Goal: Task Accomplishment & Management: Manage account settings

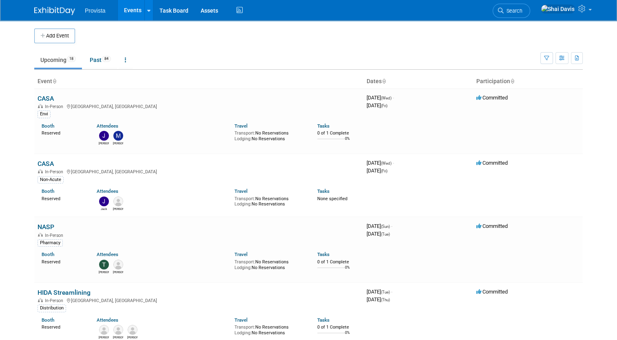
click at [14, 57] on body "Provista Events Add Event Bulk Upload Events Shareable Event Boards Recently Vi…" at bounding box center [308, 170] width 617 height 340
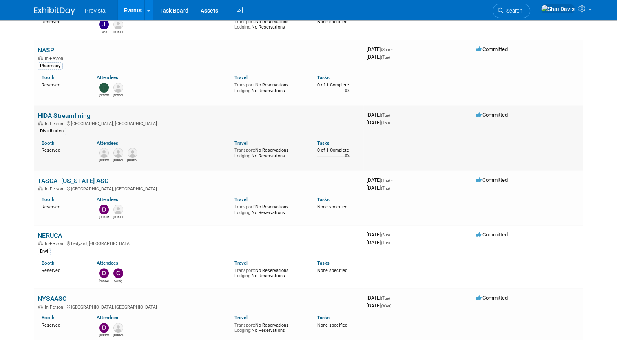
scroll to position [163, 0]
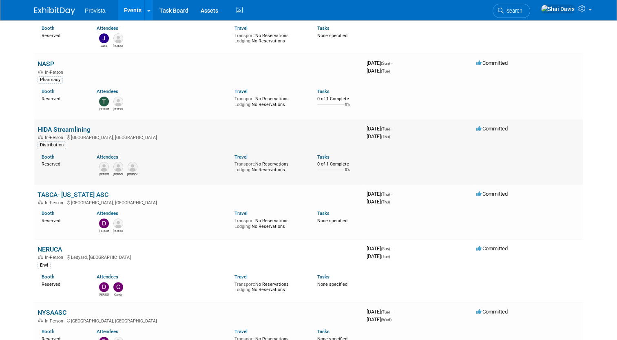
click at [73, 129] on link "HIDA Streamlining" at bounding box center [64, 130] width 53 height 8
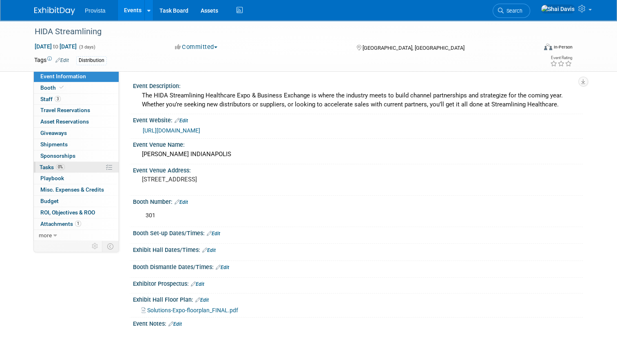
click at [46, 165] on span "Tasks 0%" at bounding box center [52, 167] width 25 height 7
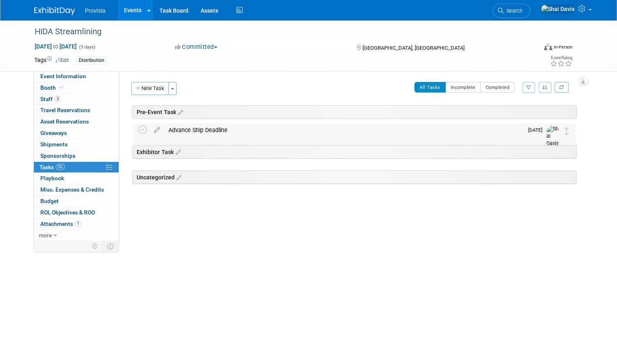
click at [192, 132] on div "Advance Ship Deadline" at bounding box center [343, 130] width 359 height 14
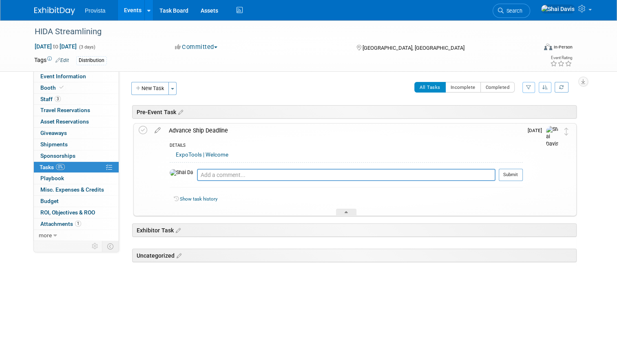
click at [177, 156] on link "ExpoTools | Welcome" at bounding box center [202, 155] width 53 height 6
click at [125, 13] on link "Events" at bounding box center [133, 10] width 30 height 20
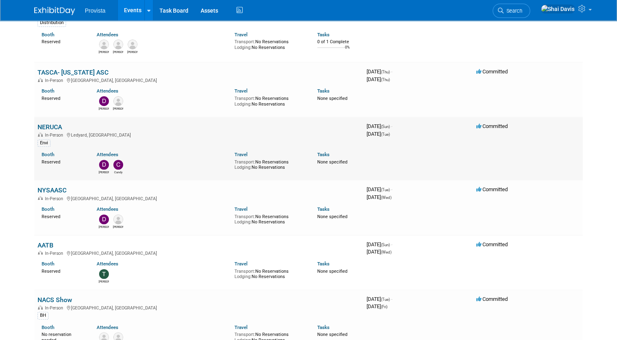
scroll to position [367, 0]
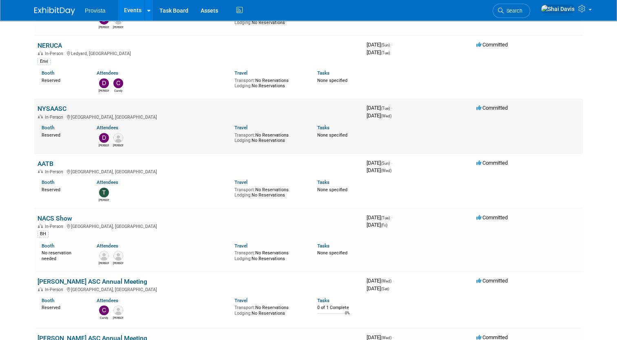
click at [51, 106] on link "NYSAASC" at bounding box center [52, 109] width 29 height 8
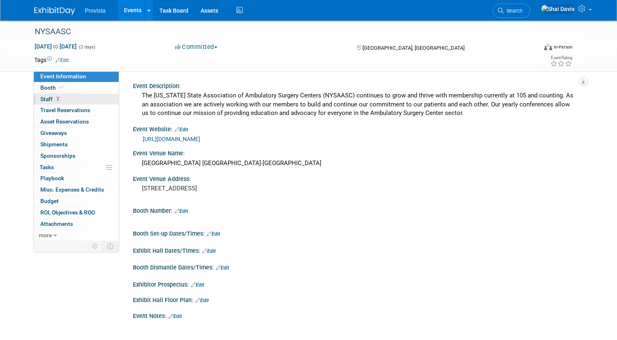
click at [42, 100] on span "Staff 2" at bounding box center [50, 99] width 20 height 7
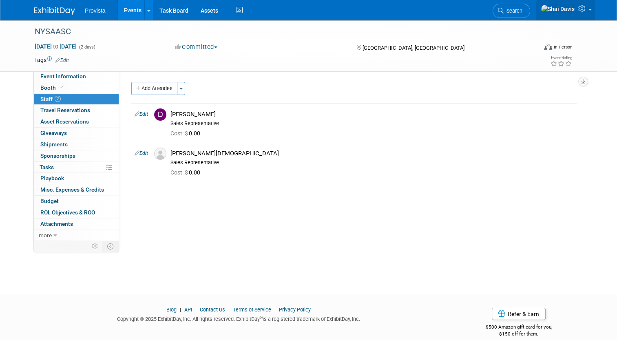
click at [587, 12] on icon at bounding box center [582, 8] width 9 height 7
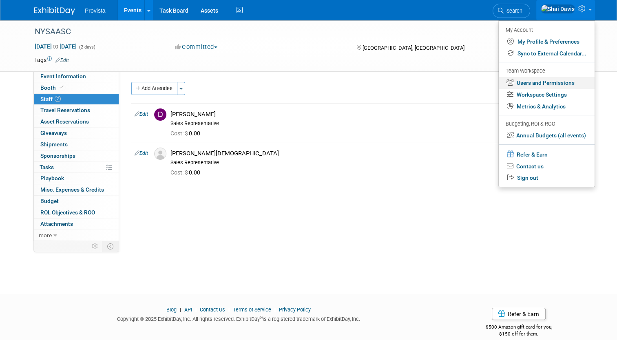
click at [546, 86] on link "Users and Permissions" at bounding box center [547, 83] width 96 height 12
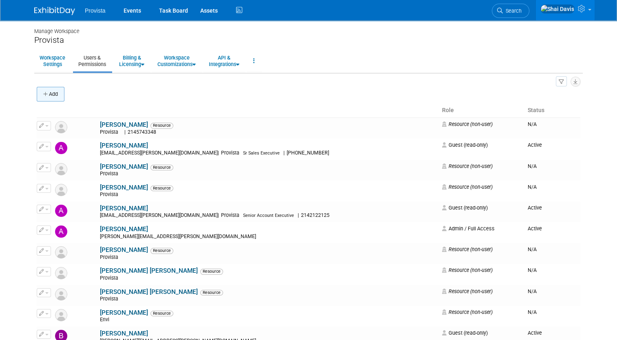
click at [49, 97] on button "Add" at bounding box center [51, 94] width 28 height 15
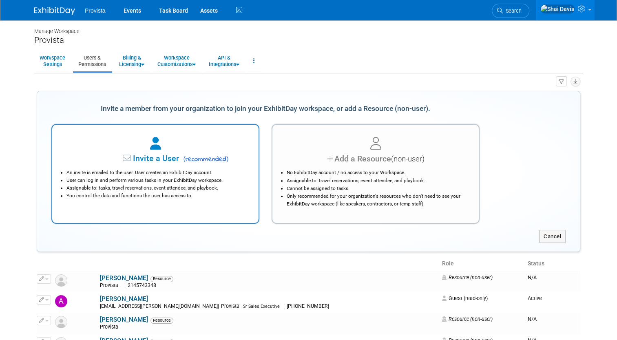
click at [179, 170] on li "An invite is emailed to the user. User creates an ExhibitDay account." at bounding box center [157, 173] width 182 height 8
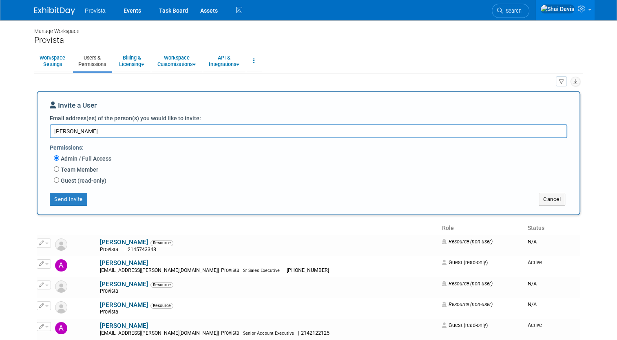
type textarea "Kyle Walter"
click at [54, 183] on div "Guest (read-only) Has access to view event Booth tab Has access to view Booth i…" at bounding box center [314, 181] width 520 height 11
click at [54, 181] on input "Guest (read-only)" at bounding box center [56, 179] width 5 height 5
radio input "true"
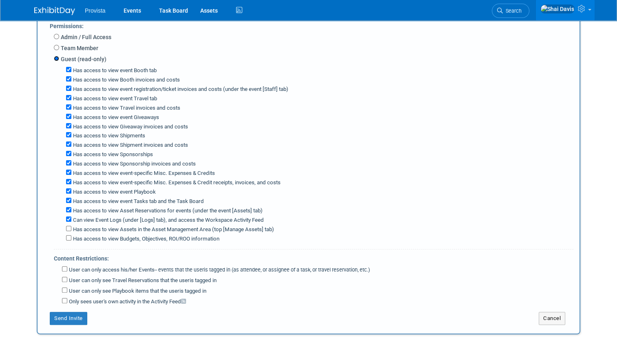
scroll to position [122, 0]
click at [71, 189] on label "Has access to view event Playbook" at bounding box center [113, 192] width 84 height 8
click at [66, 189] on input "Has access to view event Playbook" at bounding box center [68, 190] width 5 height 5
checkbox input "false"
click at [66, 98] on div "Has access to view event Travel tab" at bounding box center [319, 97] width 507 height 9
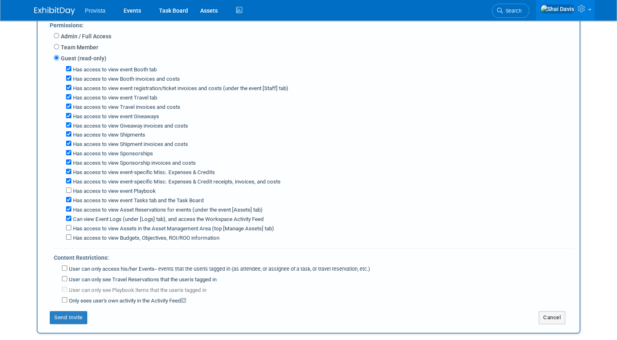
click at [71, 95] on label "Has access to view event Travel tab" at bounding box center [114, 98] width 86 height 8
click at [66, 95] on input "Has access to view event Travel tab" at bounding box center [68, 96] width 5 height 5
checkbox input "false"
click at [62, 311] on button "Send Invite" at bounding box center [69, 317] width 38 height 13
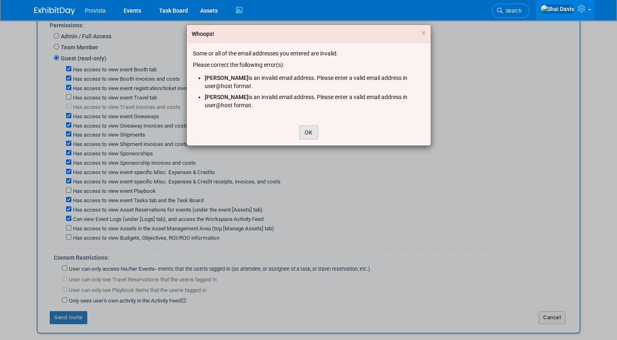
click at [303, 129] on button "OK" at bounding box center [308, 133] width 19 height 14
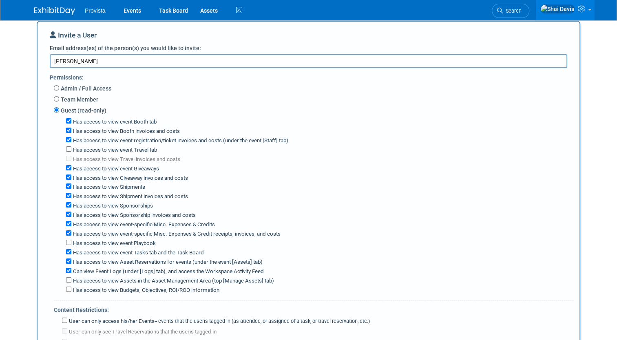
scroll to position [0, 0]
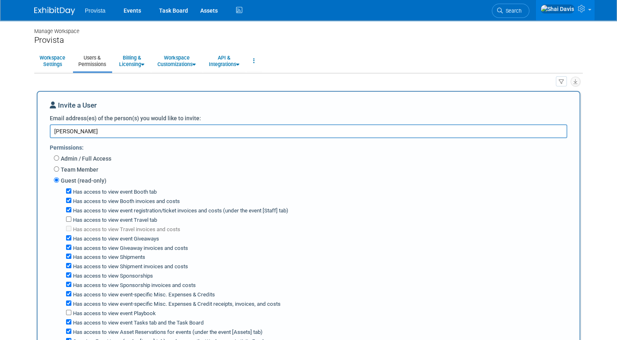
drag, startPoint x: 86, startPoint y: 132, endPoint x: 33, endPoint y: 131, distance: 53.8
click at [37, 131] on div "Invite a User Email address(es) of the person(s) you would like to invite: Kyle…" at bounding box center [309, 273] width 544 height 365
click at [66, 125] on textarea "Email address(es) of the person(s) you would like to invite:" at bounding box center [308, 130] width 517 height 13
paste textarea "kyle.walter@envi.com"
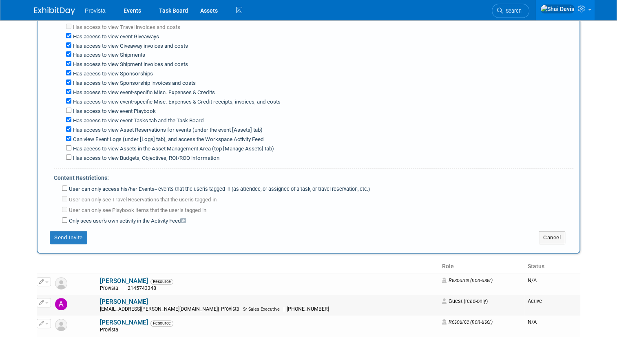
scroll to position [204, 0]
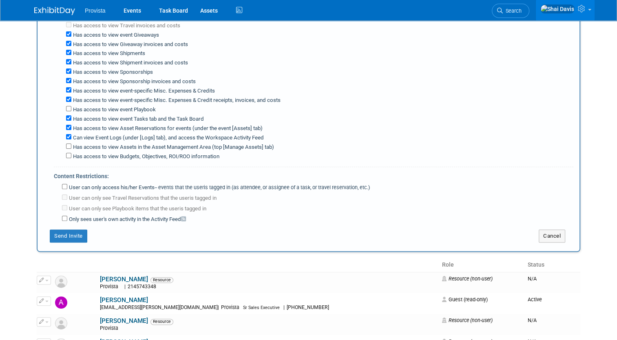
type textarea "kyle.walter@envi.com"
click at [66, 33] on input "Has access to view event Giveaways" at bounding box center [68, 33] width 5 height 5
checkbox input "false"
click at [73, 234] on button "Send Invite" at bounding box center [69, 236] width 38 height 13
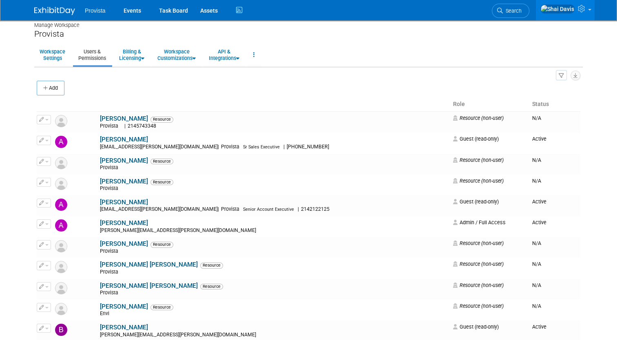
scroll to position [0, 0]
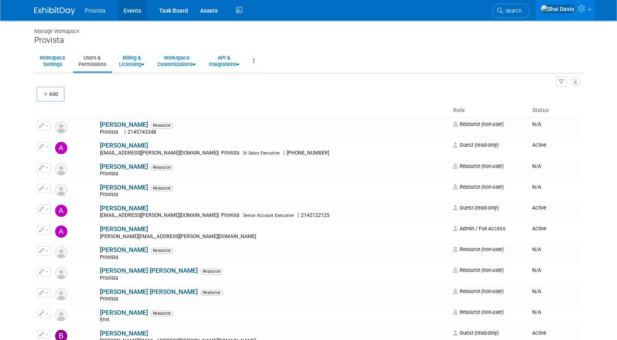
click at [128, 14] on link "Events" at bounding box center [132, 10] width 30 height 20
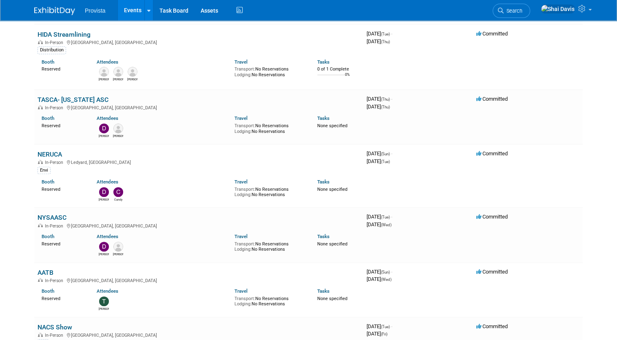
scroll to position [326, 0]
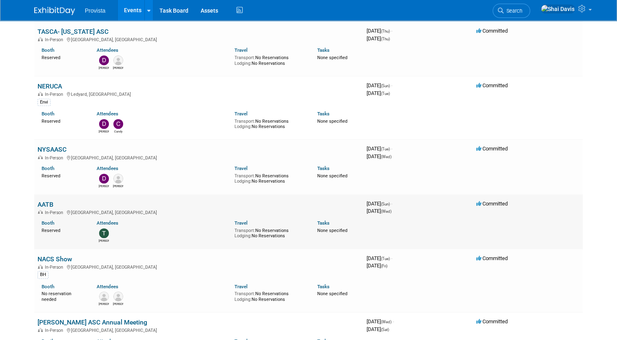
click at [46, 202] on link "AATB" at bounding box center [46, 205] width 16 height 8
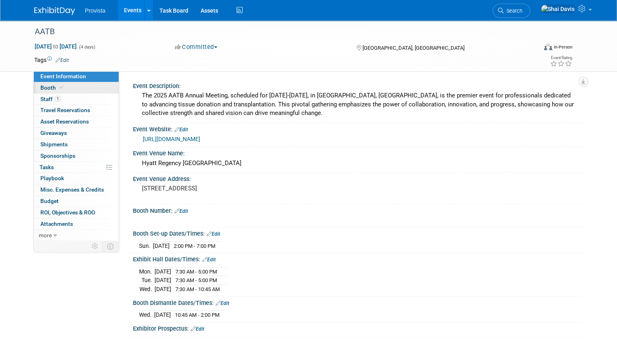
click at [44, 90] on span "Booth" at bounding box center [52, 87] width 25 height 7
select select "No"
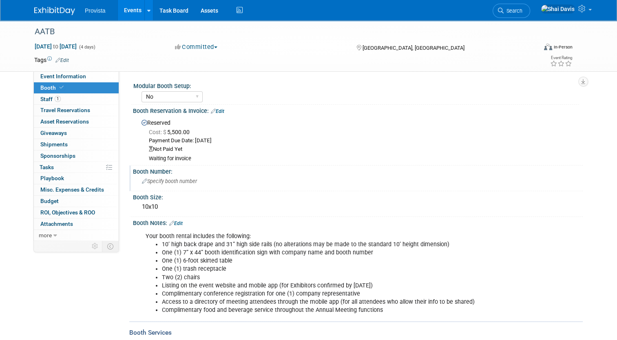
click at [151, 185] on div "Specify booth number" at bounding box center [358, 181] width 438 height 13
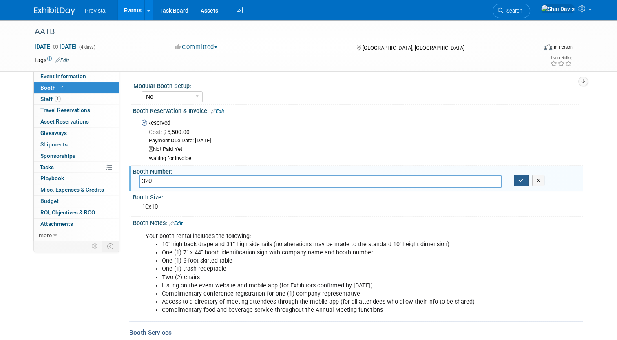
type input "320"
click at [520, 182] on button "button" at bounding box center [521, 180] width 15 height 11
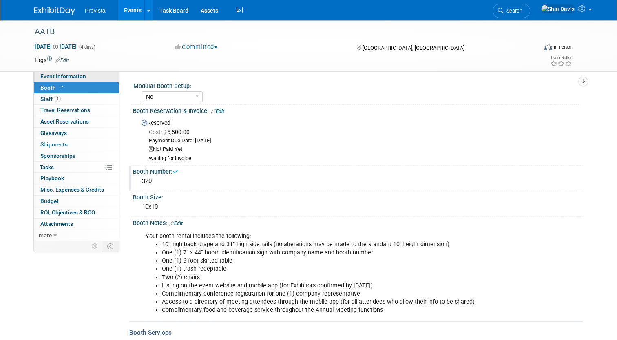
click at [44, 79] on span "Event Information" at bounding box center [63, 76] width 46 height 7
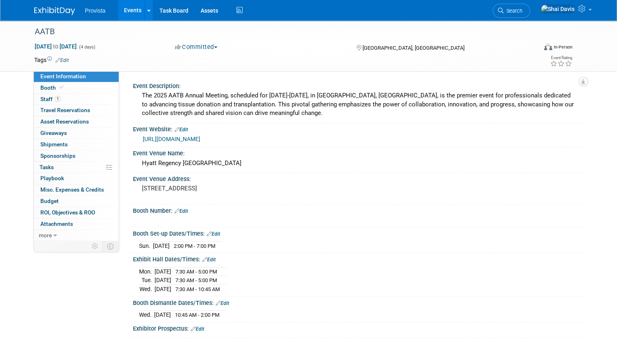
click at [183, 208] on link "Edit" at bounding box center [181, 211] width 13 height 6
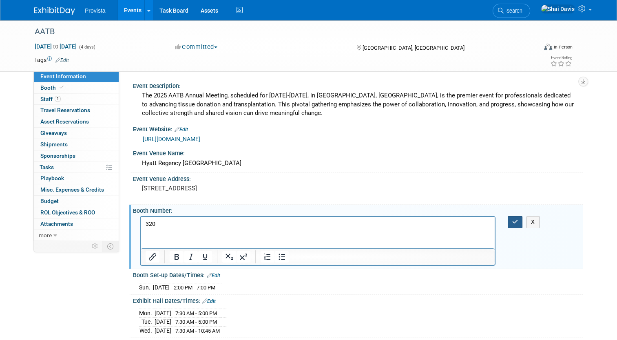
click at [513, 217] on button "button" at bounding box center [515, 222] width 15 height 12
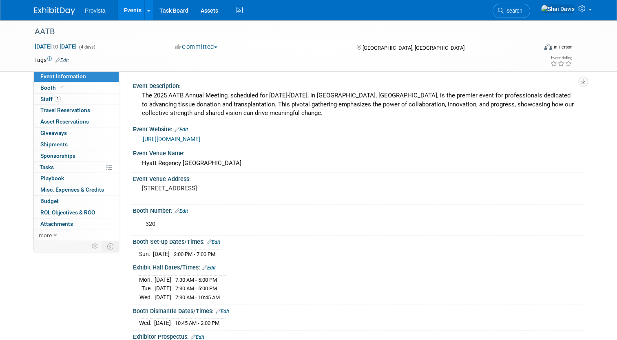
click at [132, 12] on link "Events" at bounding box center [133, 10] width 30 height 20
